Goal: Find contact information: Find contact information

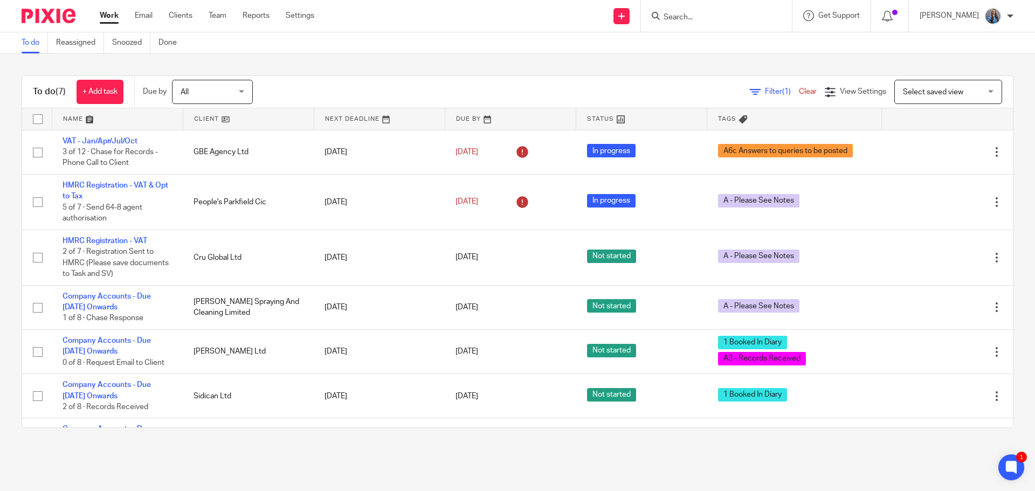
click at [687, 20] on input "Search" at bounding box center [710, 18] width 97 height 10
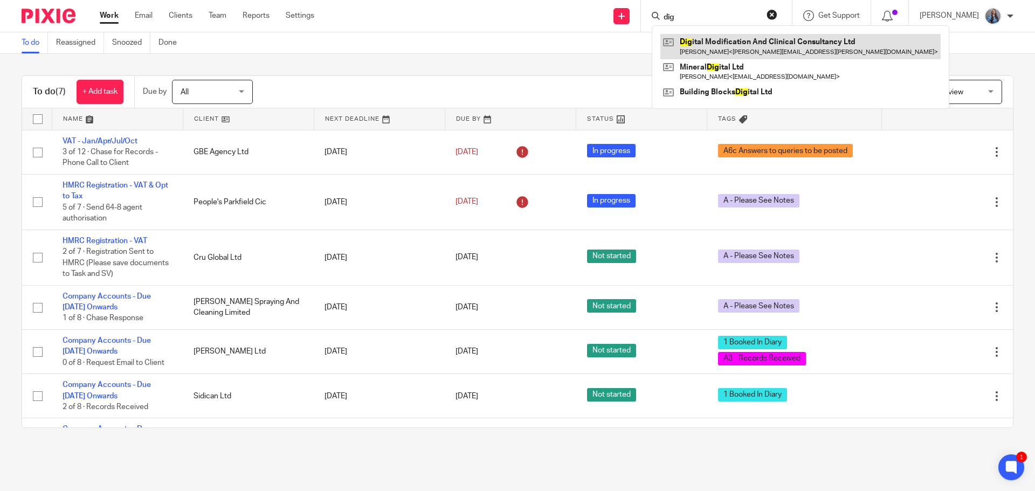
type input "dig"
click at [706, 50] on link at bounding box center [800, 46] width 280 height 25
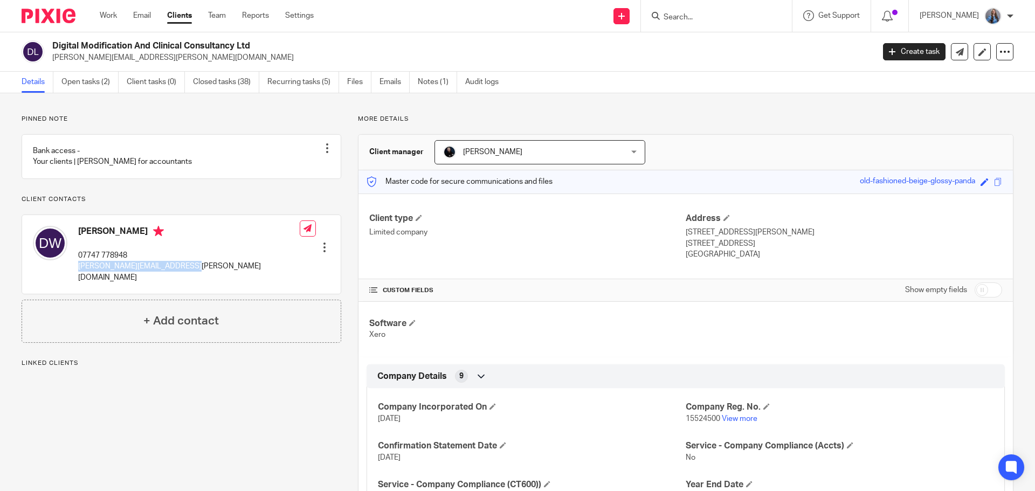
drag, startPoint x: 181, startPoint y: 280, endPoint x: 77, endPoint y: 283, distance: 104.1
click at [77, 283] on div "[PERSON_NAME] 07747 778948 [PERSON_NAME][EMAIL_ADDRESS][PERSON_NAME][DOMAIN_NAM…" at bounding box center [181, 254] width 318 height 79
copy p "[PERSON_NAME][EMAIL_ADDRESS][PERSON_NAME][DOMAIN_NAME]"
